Goal: Task Accomplishment & Management: Manage account settings

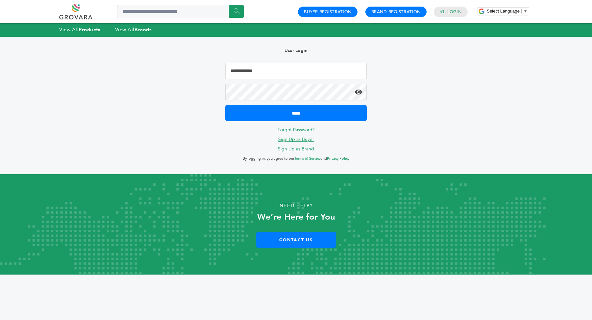
click at [263, 72] on input "Email Address" at bounding box center [295, 71] width 141 height 16
type input "**********"
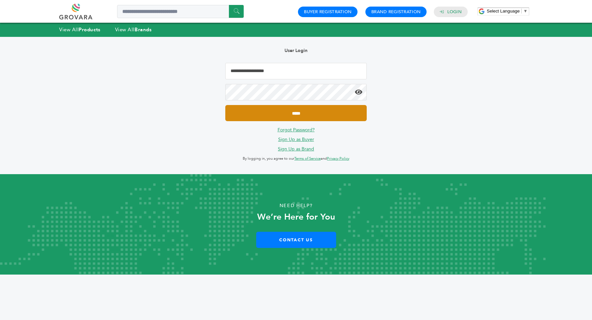
click at [316, 113] on input "*****" at bounding box center [295, 113] width 141 height 16
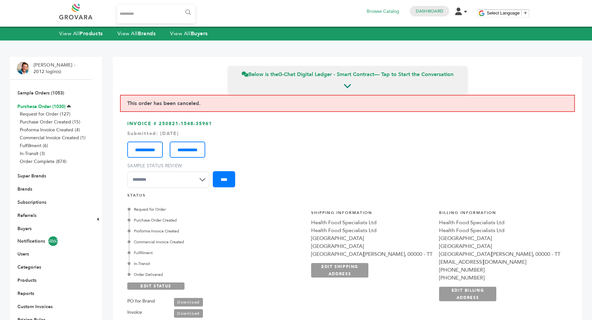
click at [45, 106] on link "Purchase Order (1030)" at bounding box center [41, 106] width 48 height 6
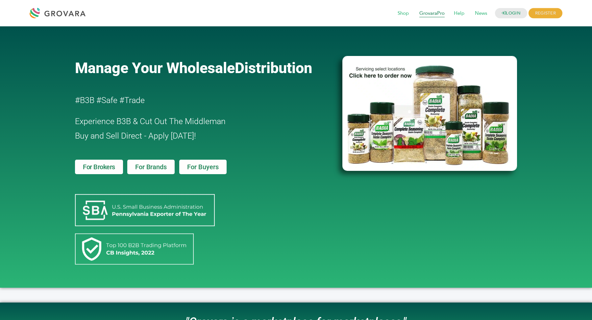
click at [439, 16] on span "GrovaraPro" at bounding box center [432, 13] width 35 height 12
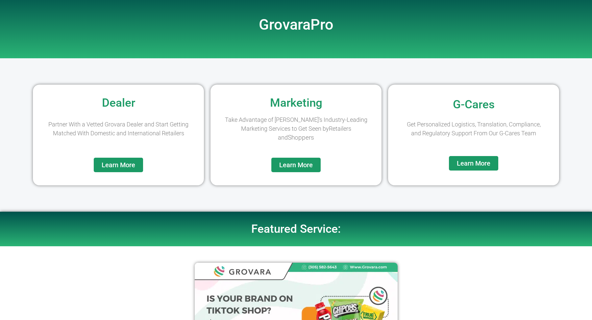
scroll to position [38, 0]
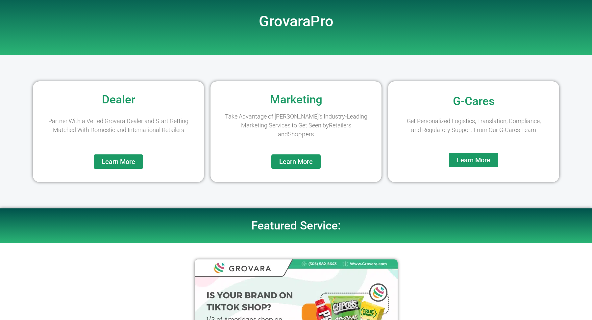
click at [119, 161] on span "Learn More" at bounding box center [119, 161] width 34 height 7
click at [295, 164] on span "Learn More" at bounding box center [296, 161] width 34 height 7
click at [479, 157] on span "Learn More" at bounding box center [474, 159] width 34 height 7
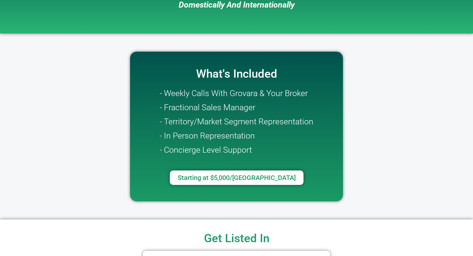
scroll to position [92, 0]
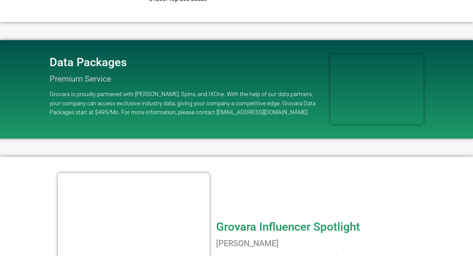
scroll to position [706, 0]
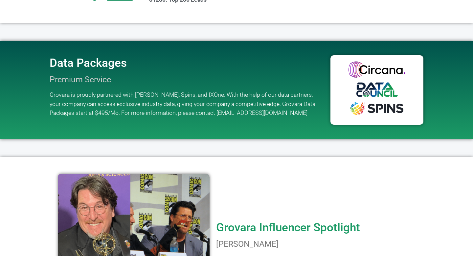
click at [279, 33] on div at bounding box center [236, 32] width 375 height 12
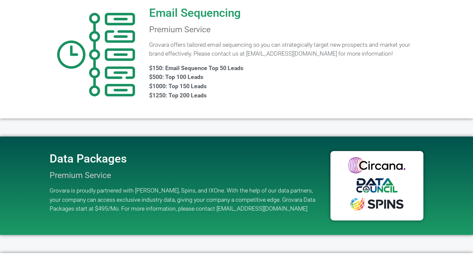
scroll to position [611, 0]
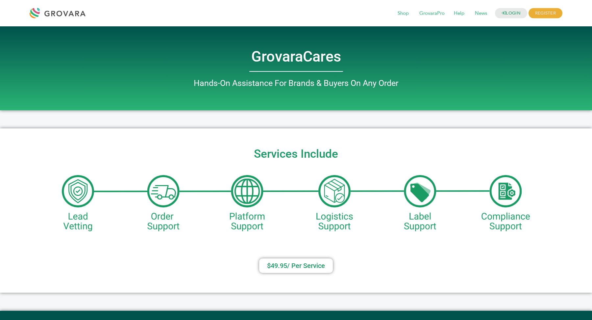
click at [168, 176] on img at bounding box center [296, 202] width 468 height 62
click at [512, 13] on link "LOGIN" at bounding box center [511, 13] width 32 height 10
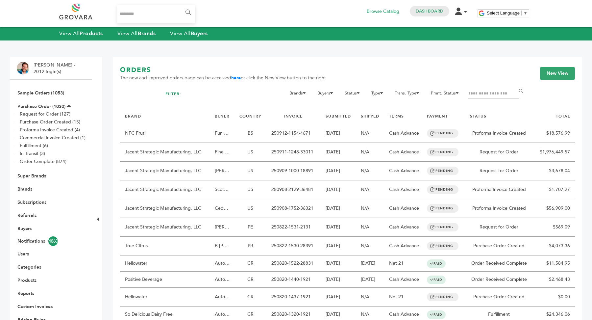
click at [157, 12] on input "Search..." at bounding box center [156, 14] width 78 height 18
type input "****"
click at [180, 6] on input "******" at bounding box center [187, 12] width 15 height 13
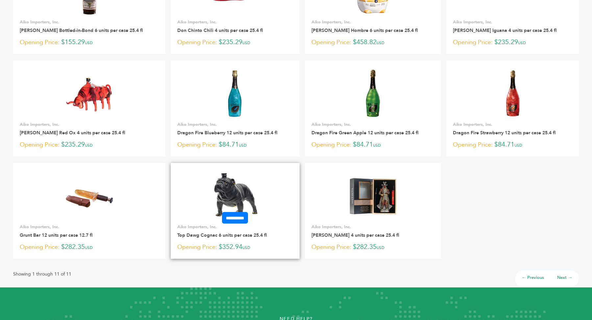
scroll to position [115, 0]
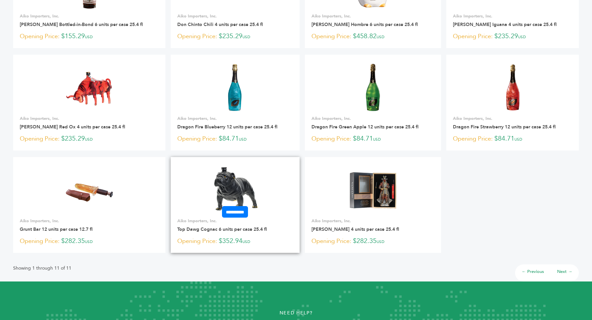
click at [246, 193] on img at bounding box center [235, 190] width 48 height 48
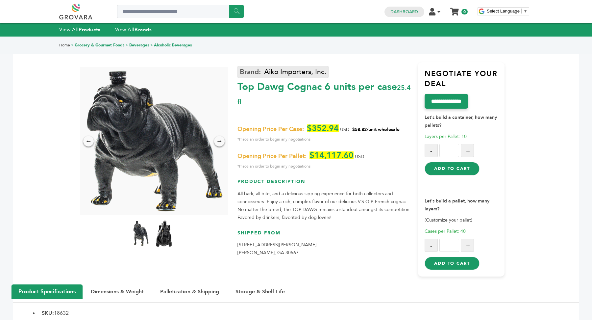
click at [283, 71] on link "Aiko Importers, Inc." at bounding box center [282, 72] width 91 height 12
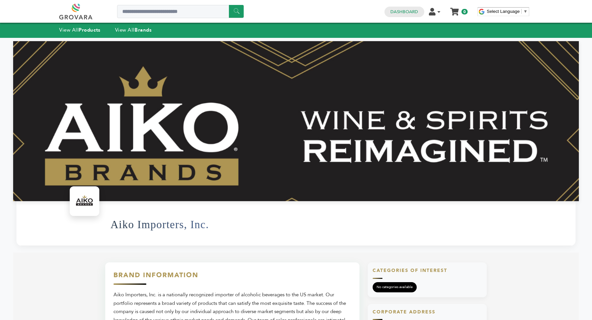
click at [409, 6] on div "Dashboard Edit Account Order Management Sign Out My Cart Your cart is empty 0" at bounding box center [426, 11] width 90 height 11
click at [404, 13] on link "Dashboard" at bounding box center [404, 12] width 28 height 6
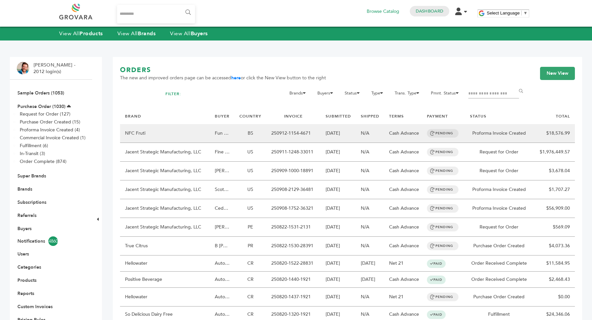
click at [343, 138] on td "09/12/2025" at bounding box center [338, 133] width 35 height 19
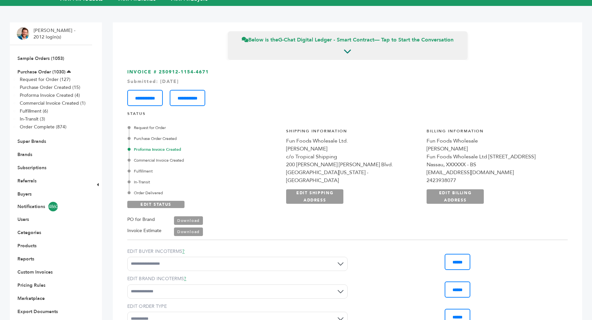
scroll to position [42, 0]
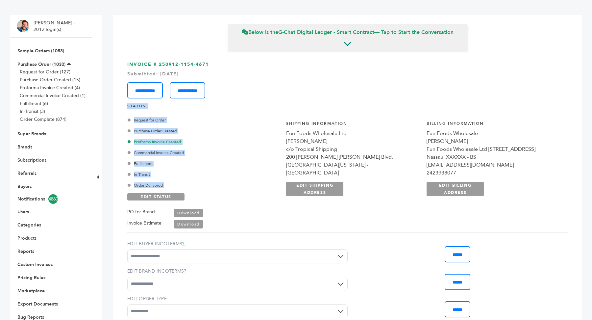
drag, startPoint x: 125, startPoint y: 106, endPoint x: 190, endPoint y: 190, distance: 106.9
click at [190, 191] on div "**********" at bounding box center [347, 220] width 455 height 334
click at [256, 140] on div "Proforma Invoice Created" at bounding box center [204, 142] width 150 height 6
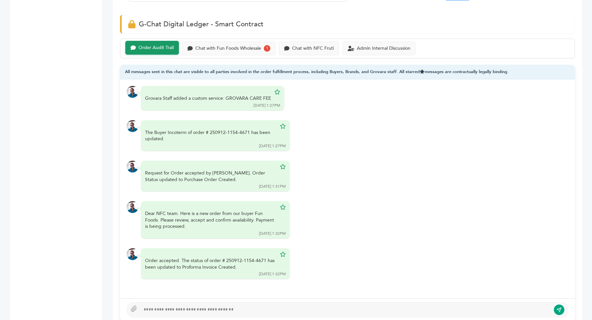
scroll to position [44, 0]
click at [237, 48] on div "Chat with Fun Foods Wholesale" at bounding box center [228, 48] width 66 height 6
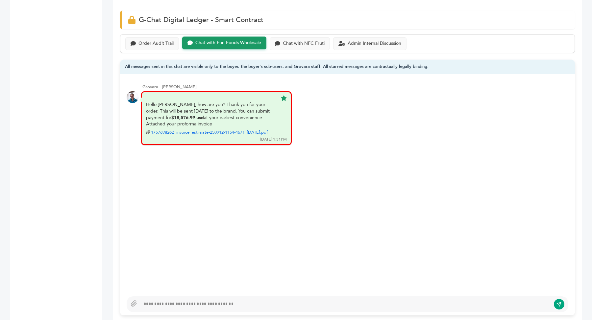
scroll to position [418, 0]
click at [139, 44] on div "Order Audit Trail" at bounding box center [152, 43] width 54 height 13
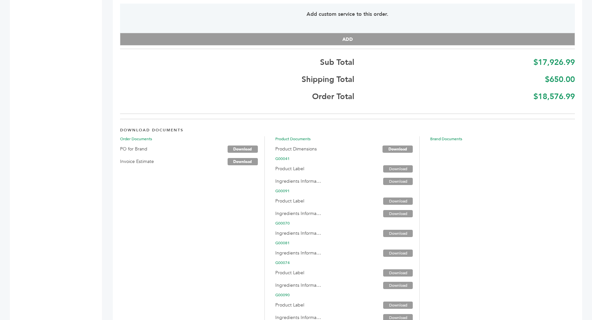
scroll to position [1766, 0]
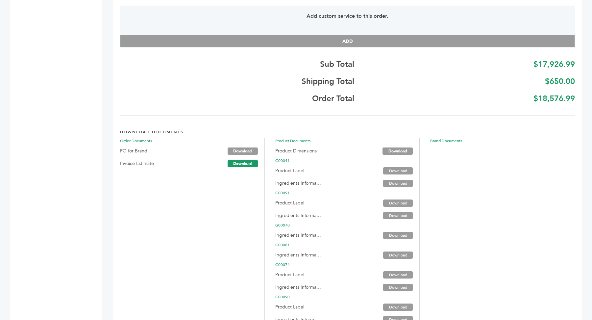
click at [240, 160] on link "Download" at bounding box center [242, 163] width 30 height 7
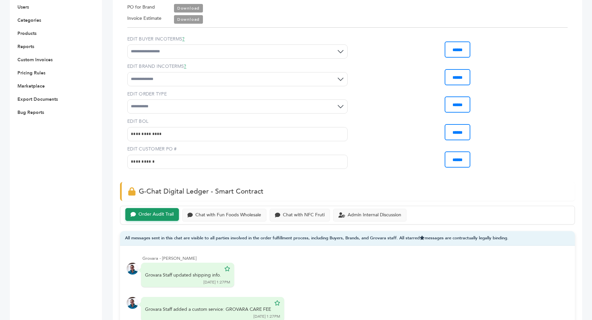
scroll to position [9, 0]
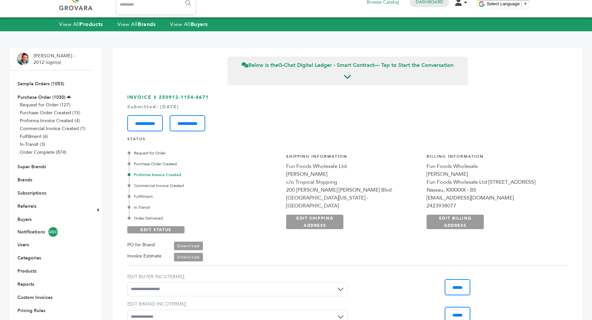
click at [34, 176] on li "Brands" at bounding box center [51, 179] width 68 height 13
click at [22, 182] on link "Brands" at bounding box center [24, 180] width 15 height 6
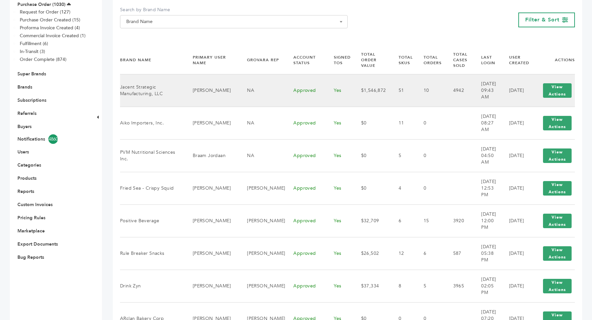
scroll to position [119, 0]
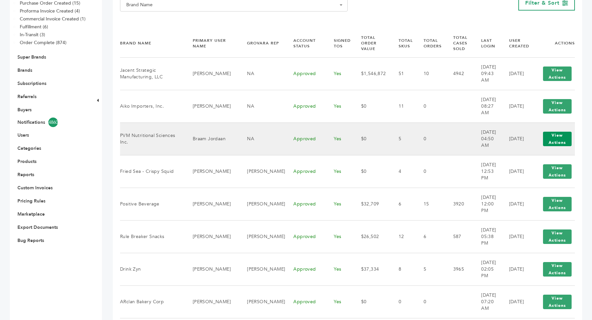
click at [558, 144] on button "View Actions" at bounding box center [557, 139] width 29 height 14
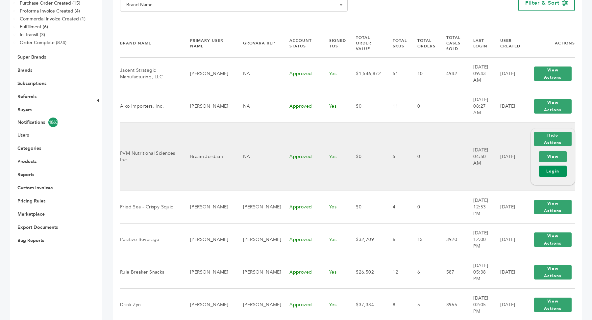
click at [556, 168] on link "Login" at bounding box center [553, 170] width 28 height 11
